Goal: Information Seeking & Learning: Learn about a topic

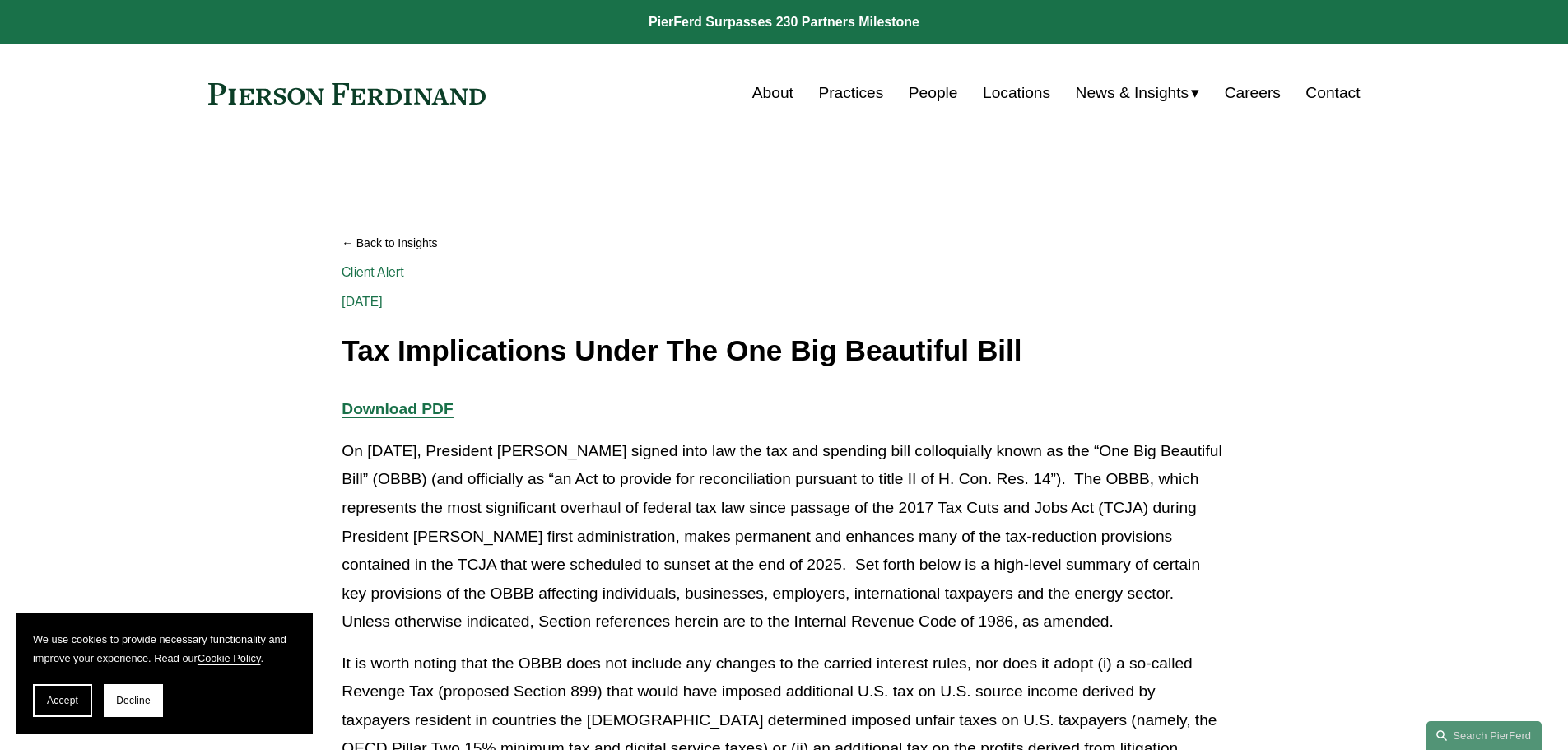
scroll to position [11727, 0]
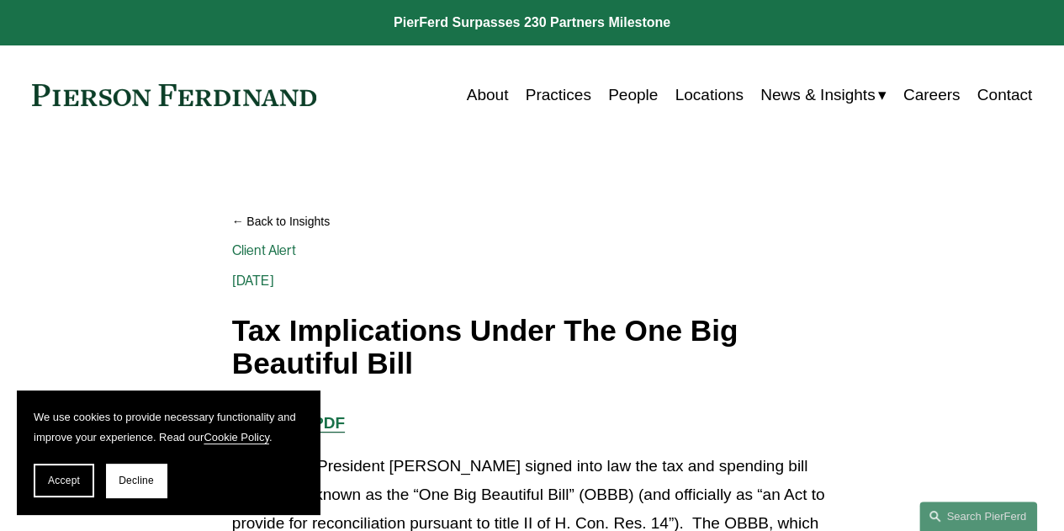
drag, startPoint x: 66, startPoint y: 472, endPoint x: 149, endPoint y: 442, distance: 88.3
click at [66, 472] on button "Accept" at bounding box center [64, 480] width 61 height 34
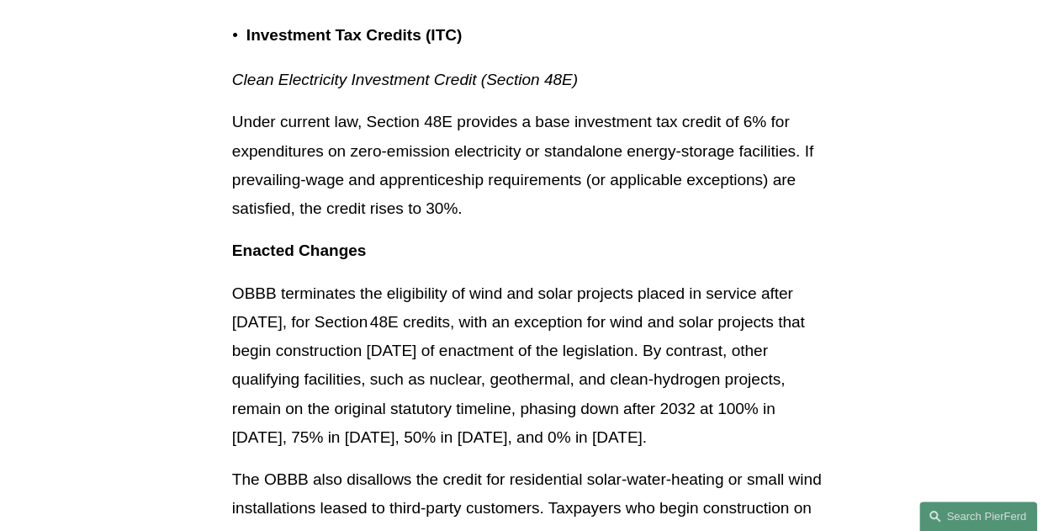
scroll to position [15929, 0]
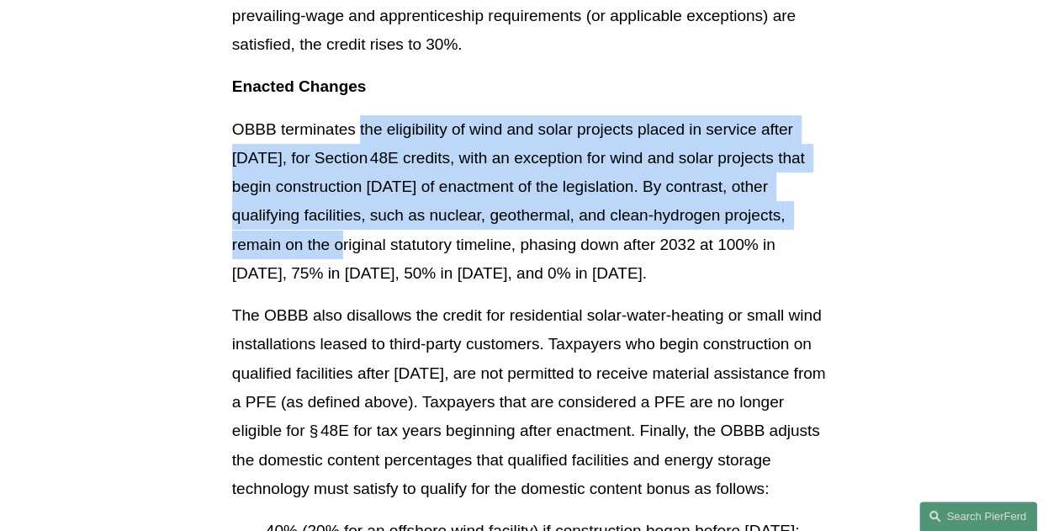
drag, startPoint x: 360, startPoint y: 189, endPoint x: 309, endPoint y: 308, distance: 129.2
click at [316, 288] on p "OBBB terminates the eligibility of wind and solar projects placed in service af…" at bounding box center [532, 201] width 600 height 173
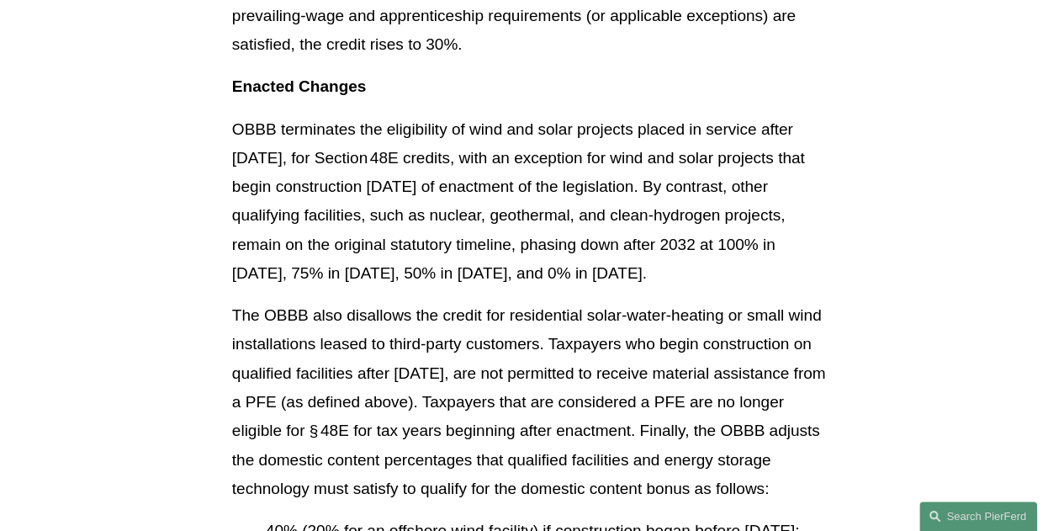
click at [437, 288] on p "OBBB terminates the eligibility of wind and solar projects placed in service af…" at bounding box center [532, 201] width 600 height 173
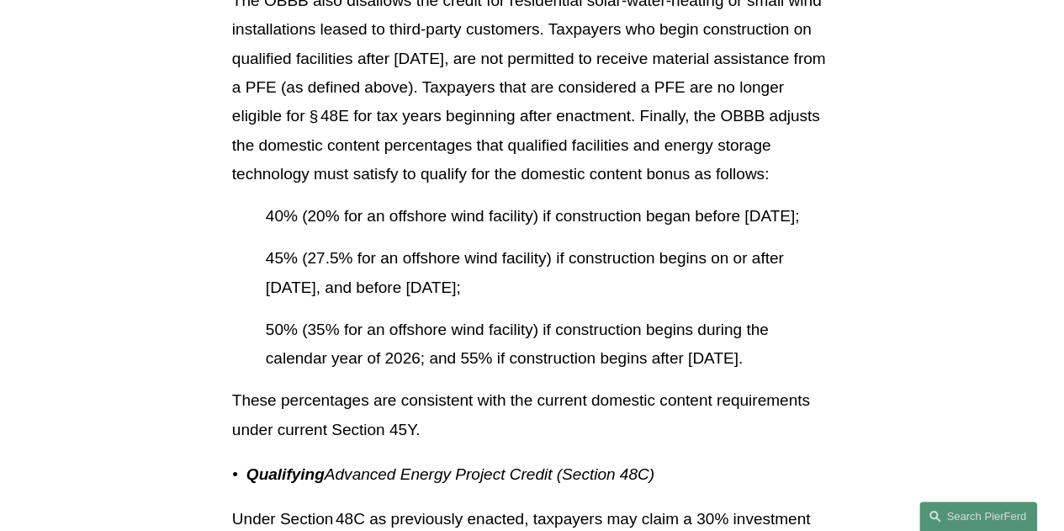
scroll to position [16265, 0]
